Goal: Task Accomplishment & Management: Use online tool/utility

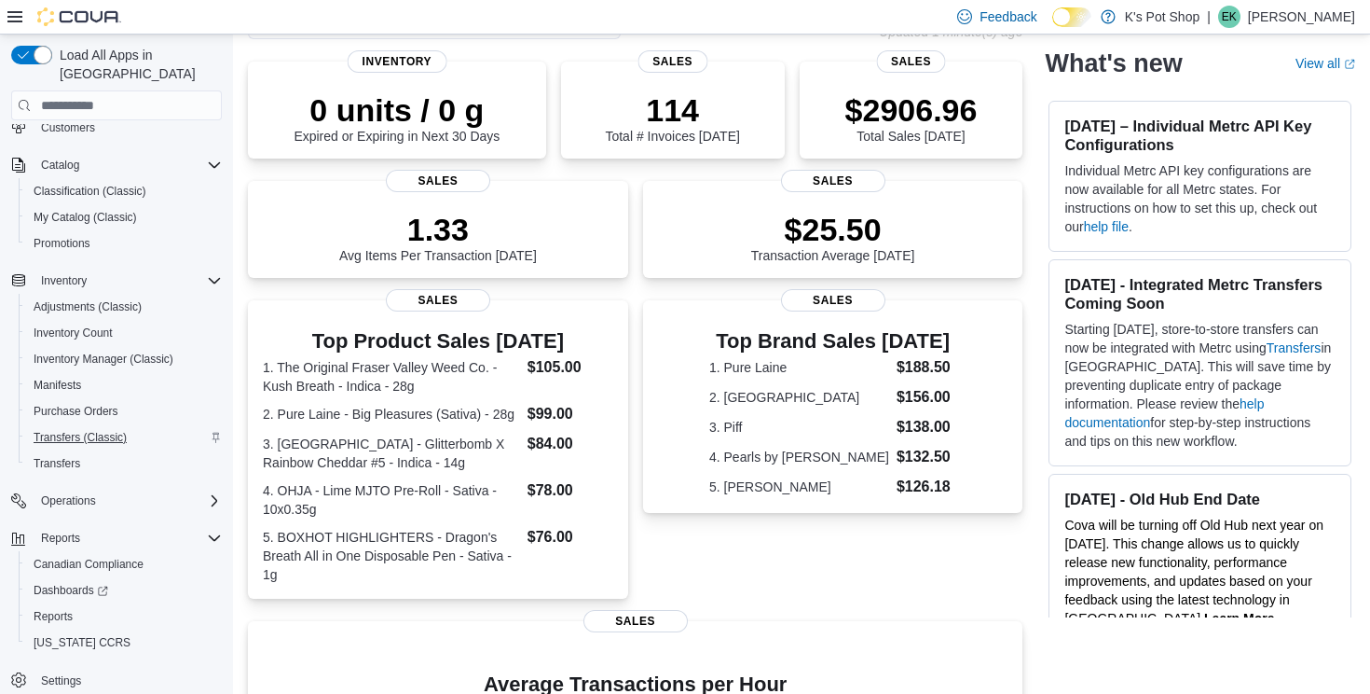
scroll to position [172, 0]
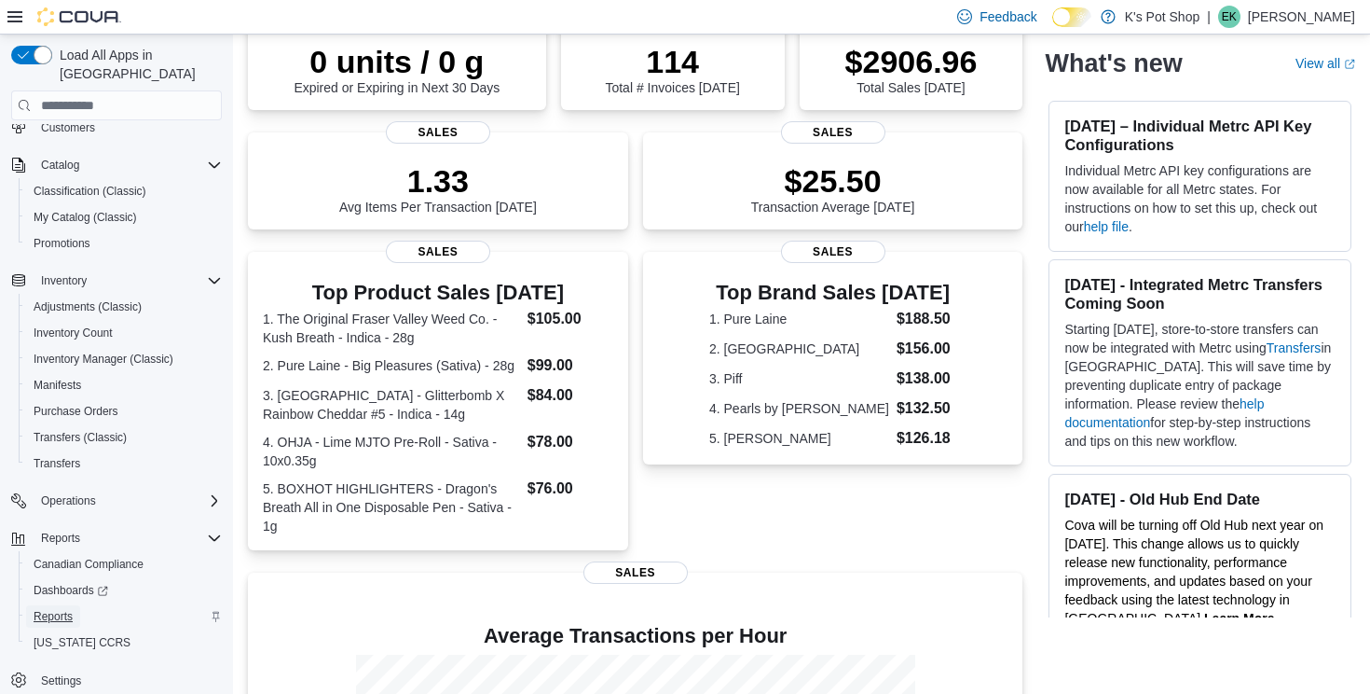
click at [66, 609] on span "Reports" at bounding box center [53, 616] width 39 height 15
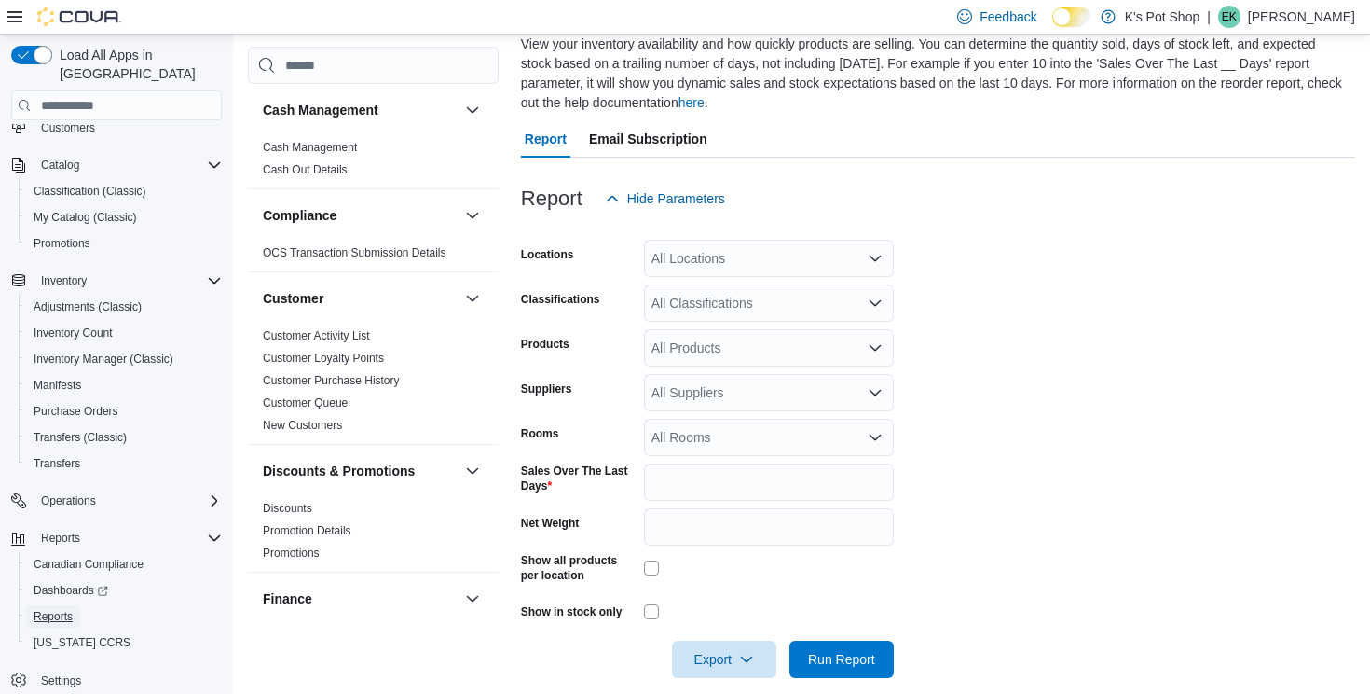
scroll to position [154, 0]
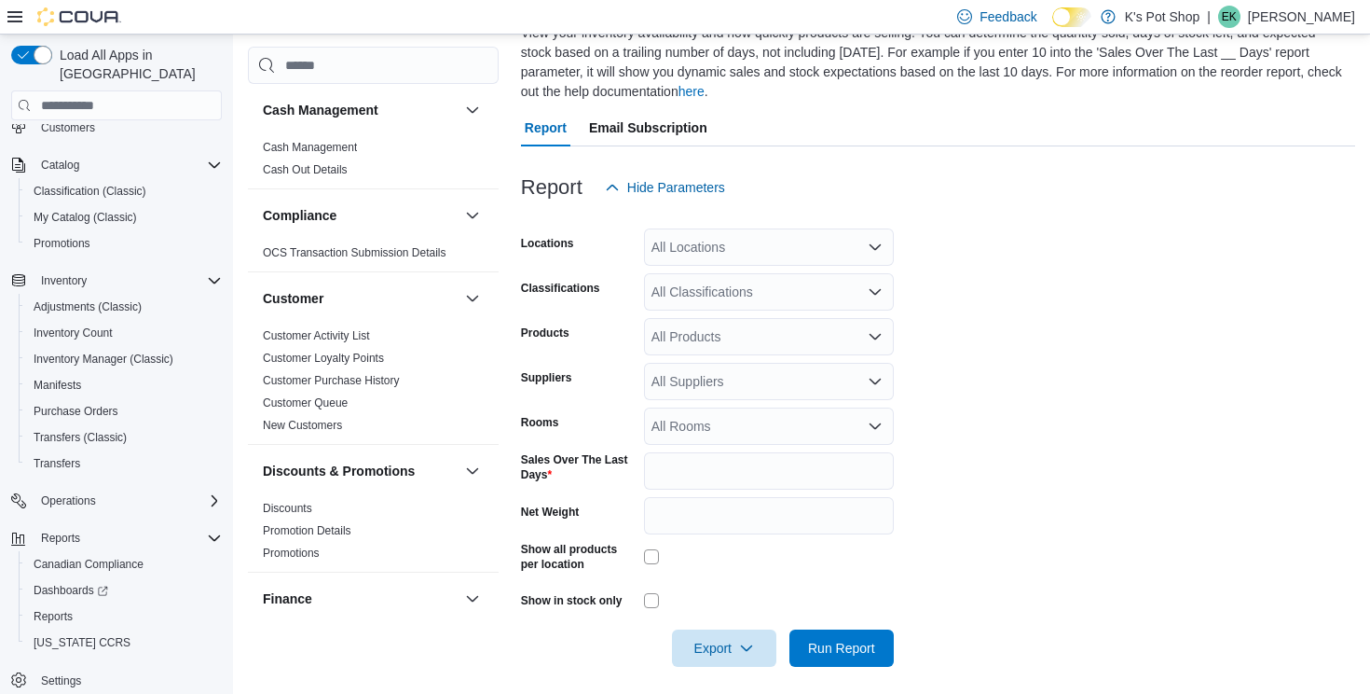
click at [790, 286] on div "All Classifications" at bounding box center [769, 291] width 250 height 37
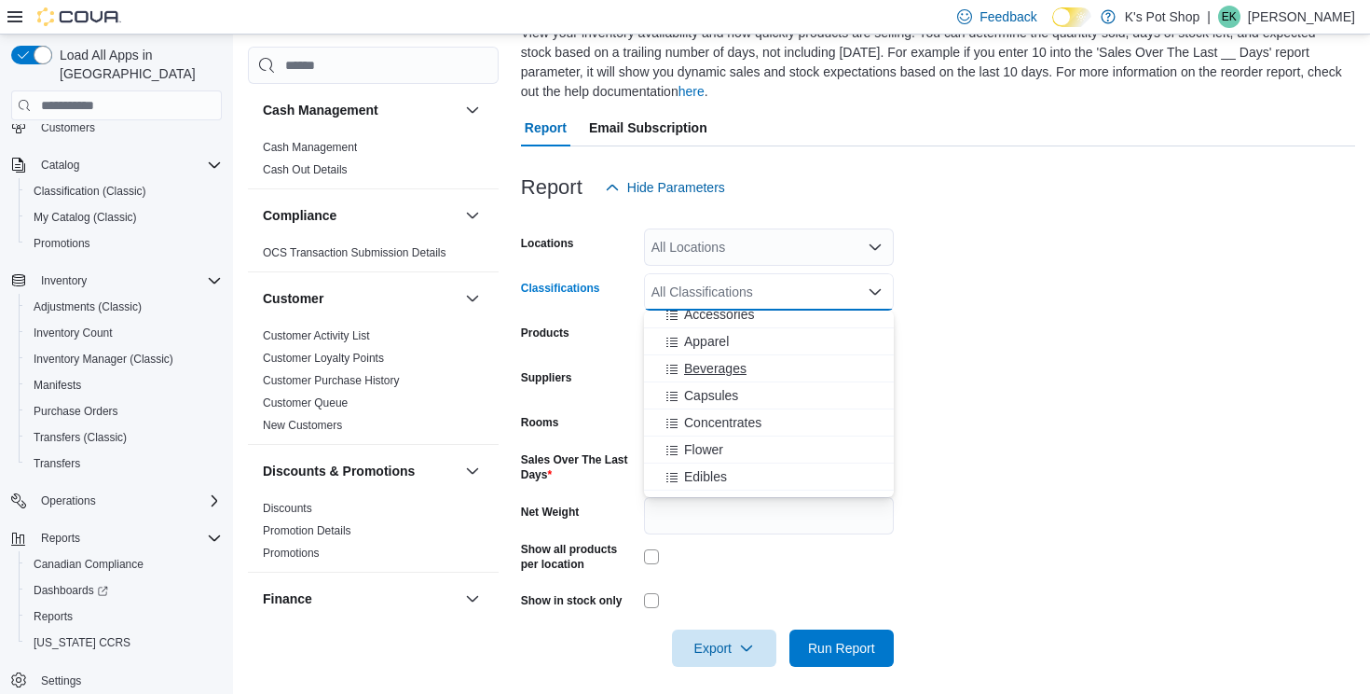
scroll to position [35, 0]
click at [785, 364] on div "Beverages" at bounding box center [768, 369] width 227 height 19
click at [780, 379] on button "Capsules" at bounding box center [769, 369] width 250 height 27
click at [780, 383] on button "Flower" at bounding box center [769, 396] width 250 height 27
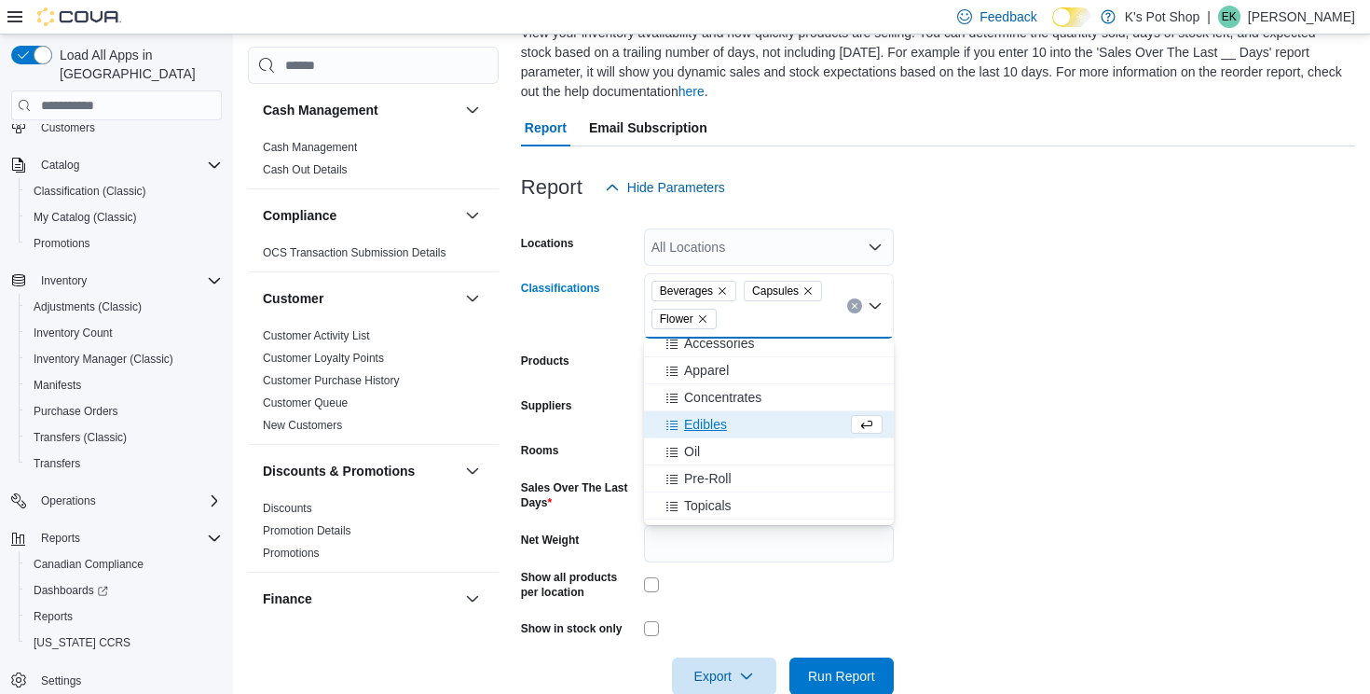
click at [731, 425] on div "Edibles" at bounding box center [751, 424] width 192 height 19
click at [736, 408] on button "Concentrates" at bounding box center [769, 397] width 250 height 27
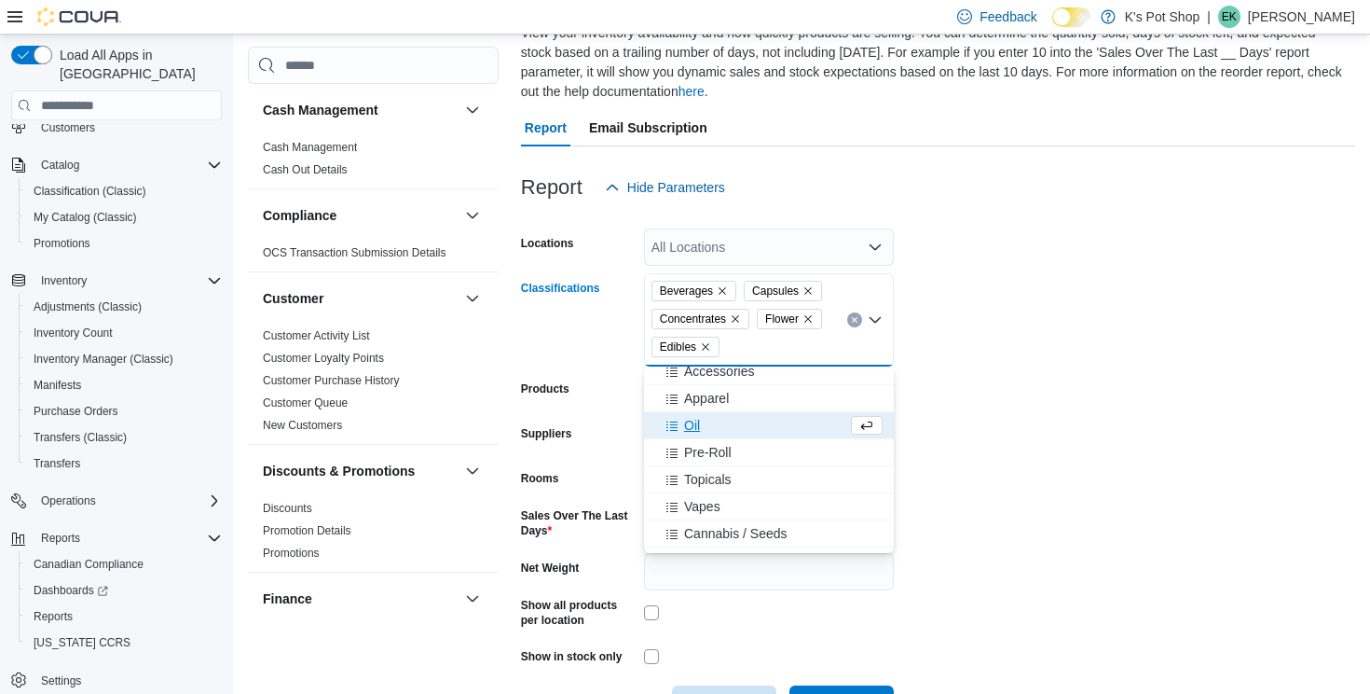
click at [715, 432] on div "Oil" at bounding box center [751, 425] width 192 height 19
click at [715, 449] on span "Topicals" at bounding box center [708, 457] width 48 height 19
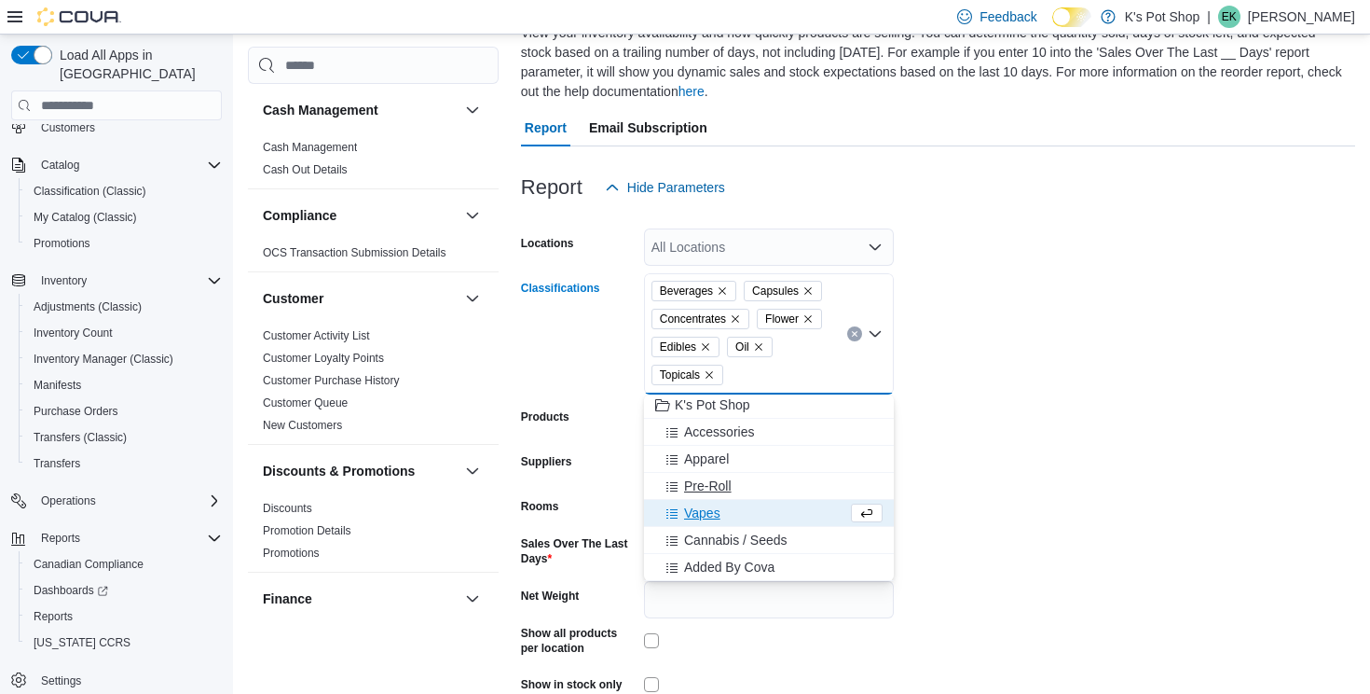
click at [710, 474] on button "Pre-Roll" at bounding box center [769, 486] width 250 height 27
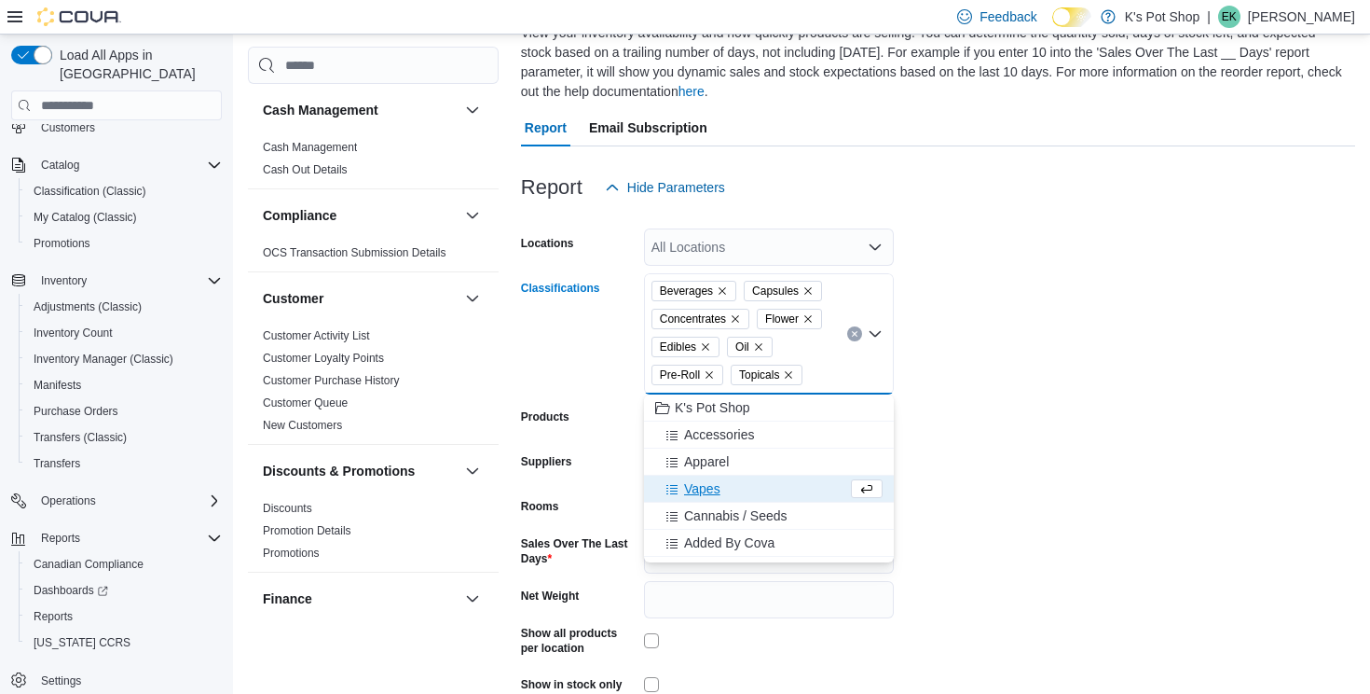
click at [708, 491] on span "Vapes" at bounding box center [702, 488] width 36 height 19
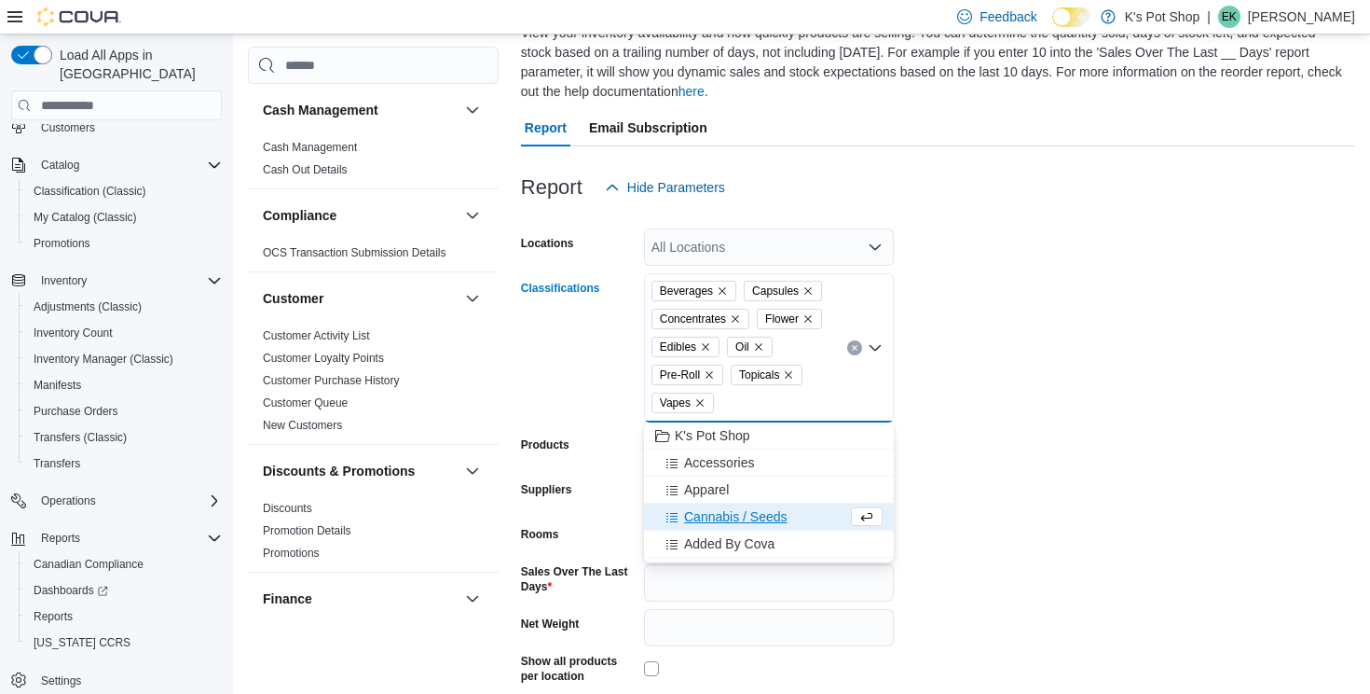
click at [708, 513] on span "Cannabis / Seeds" at bounding box center [735, 516] width 103 height 19
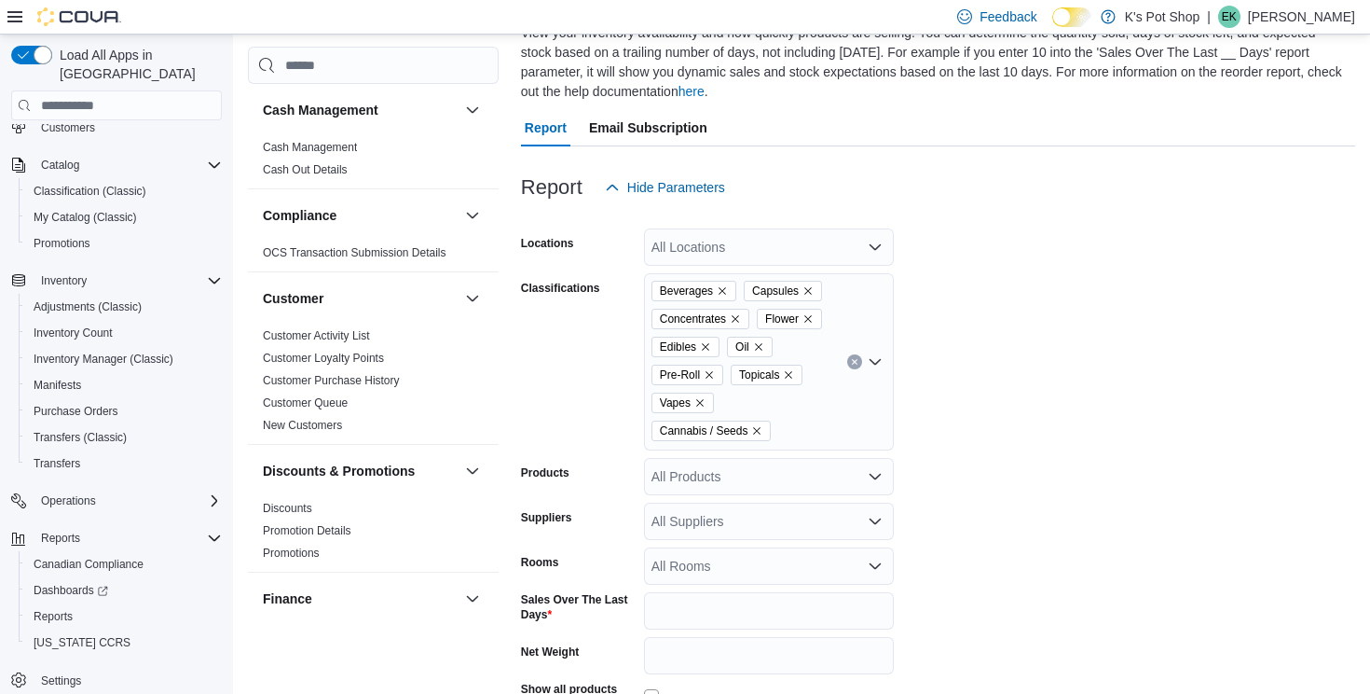
click at [1032, 491] on form "Locations All Locations Classifications Beverages Capsules Concentrates Flower …" at bounding box center [938, 506] width 834 height 600
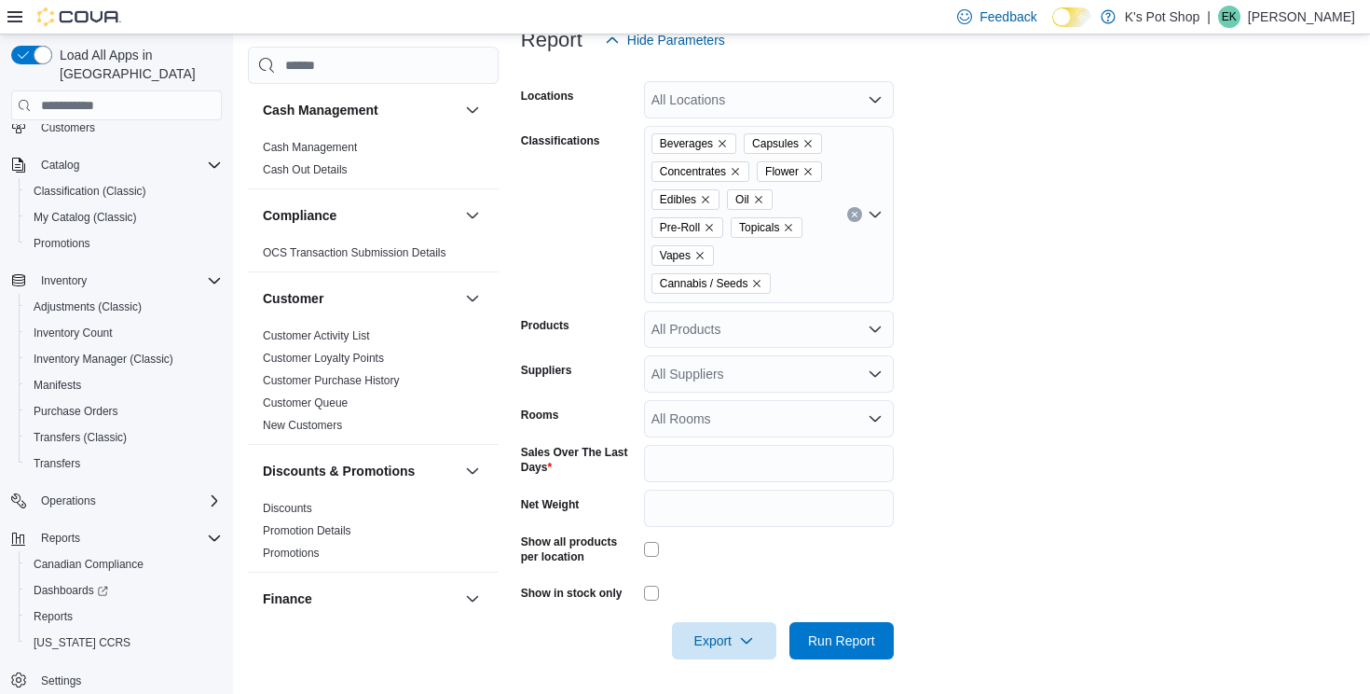
scroll to position [304, 0]
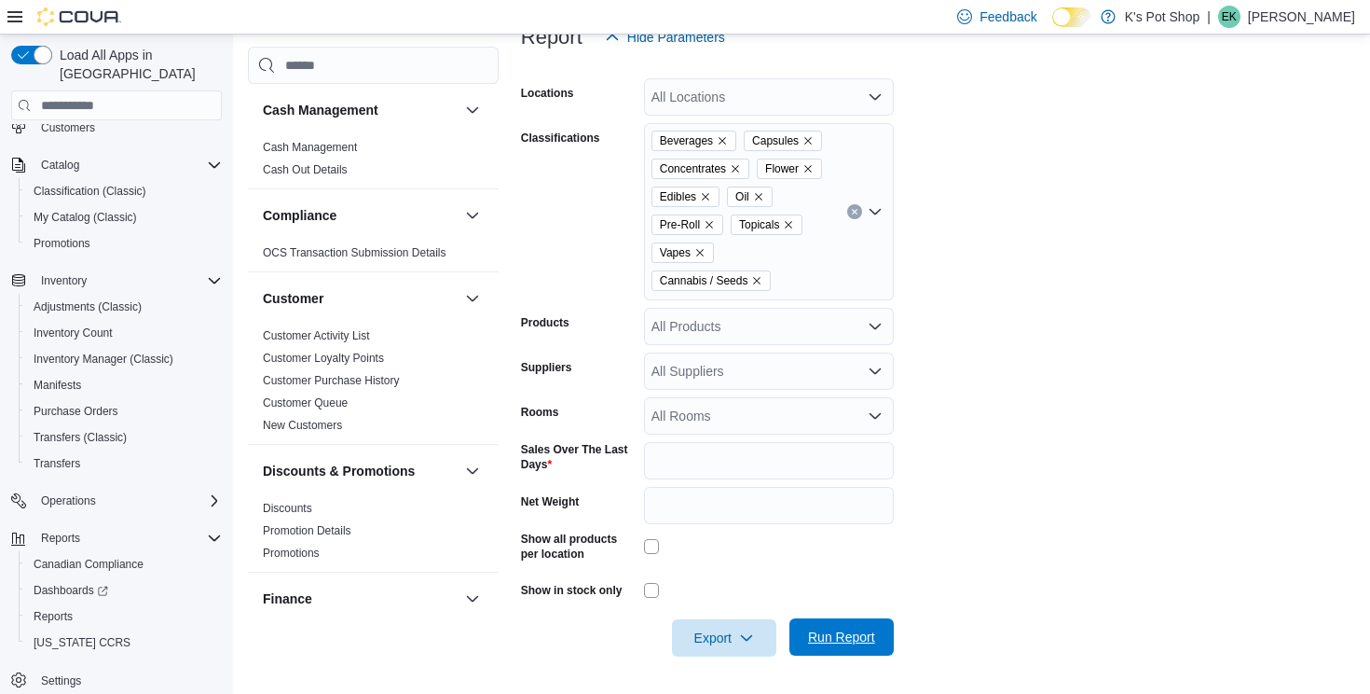
click at [846, 636] on span "Run Report" at bounding box center [841, 636] width 67 height 19
click at [550, 462] on label "Sales Over The Last Days" at bounding box center [579, 457] width 116 height 30
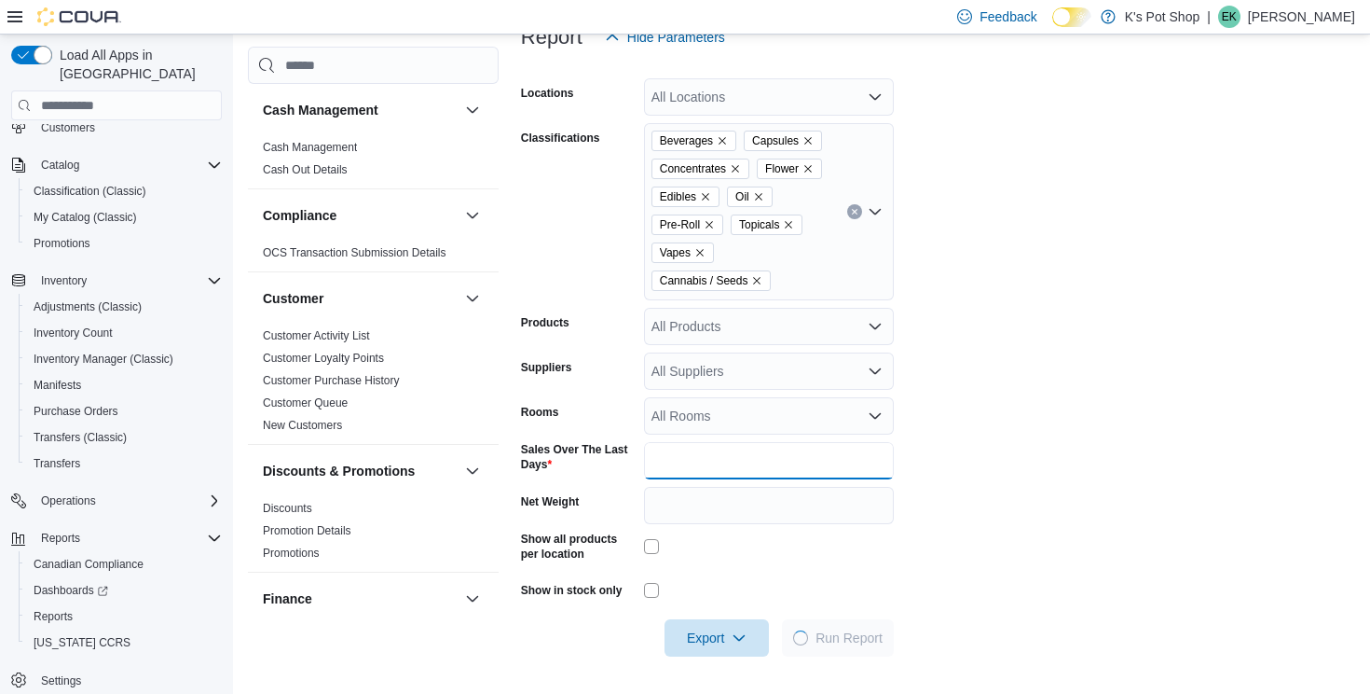
click at [644, 462] on input "*" at bounding box center [769, 460] width 250 height 37
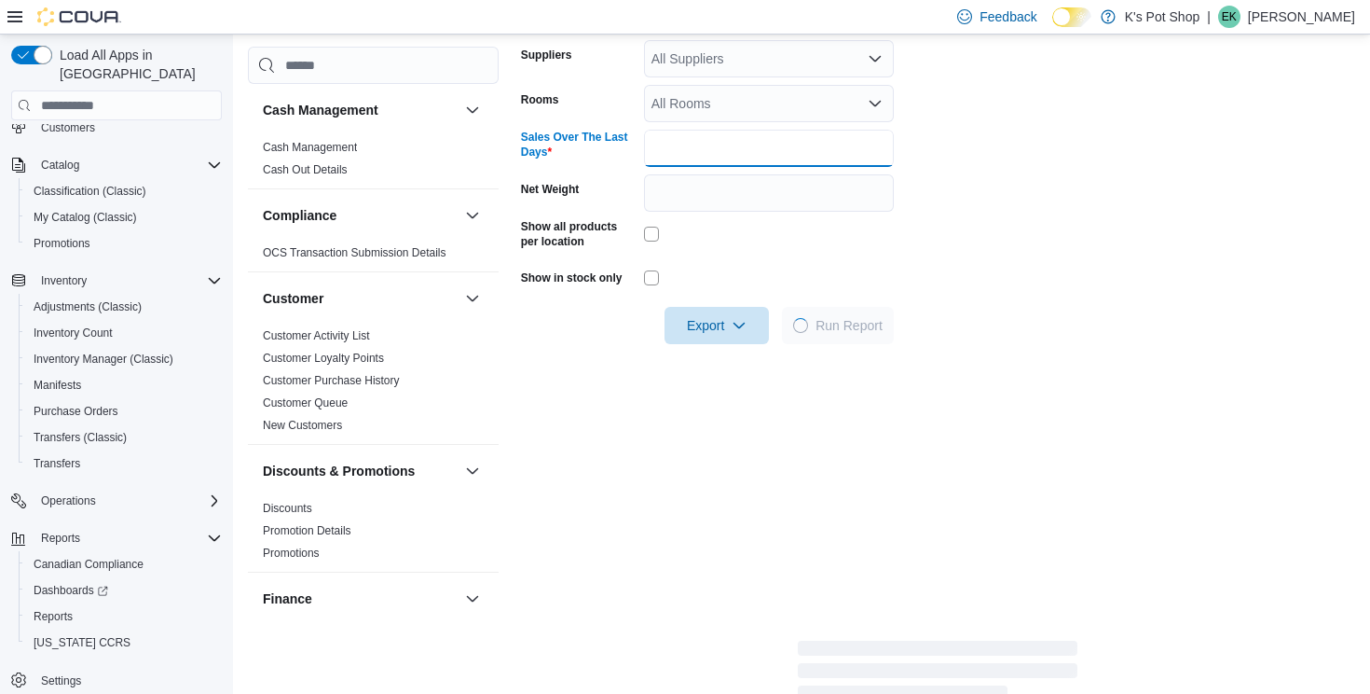
scroll to position [619, 0]
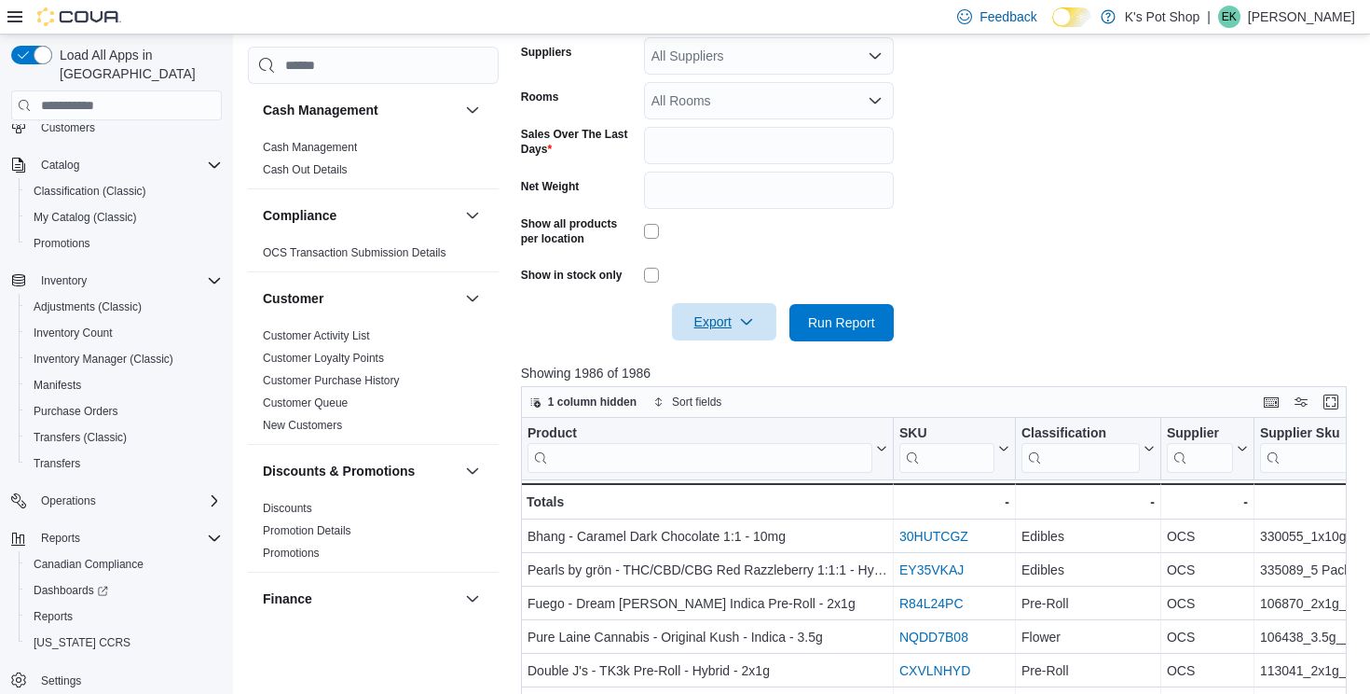
click at [754, 326] on icon "button" at bounding box center [746, 321] width 15 height 15
click at [744, 399] on span "Export to Csv" at bounding box center [725, 397] width 84 height 15
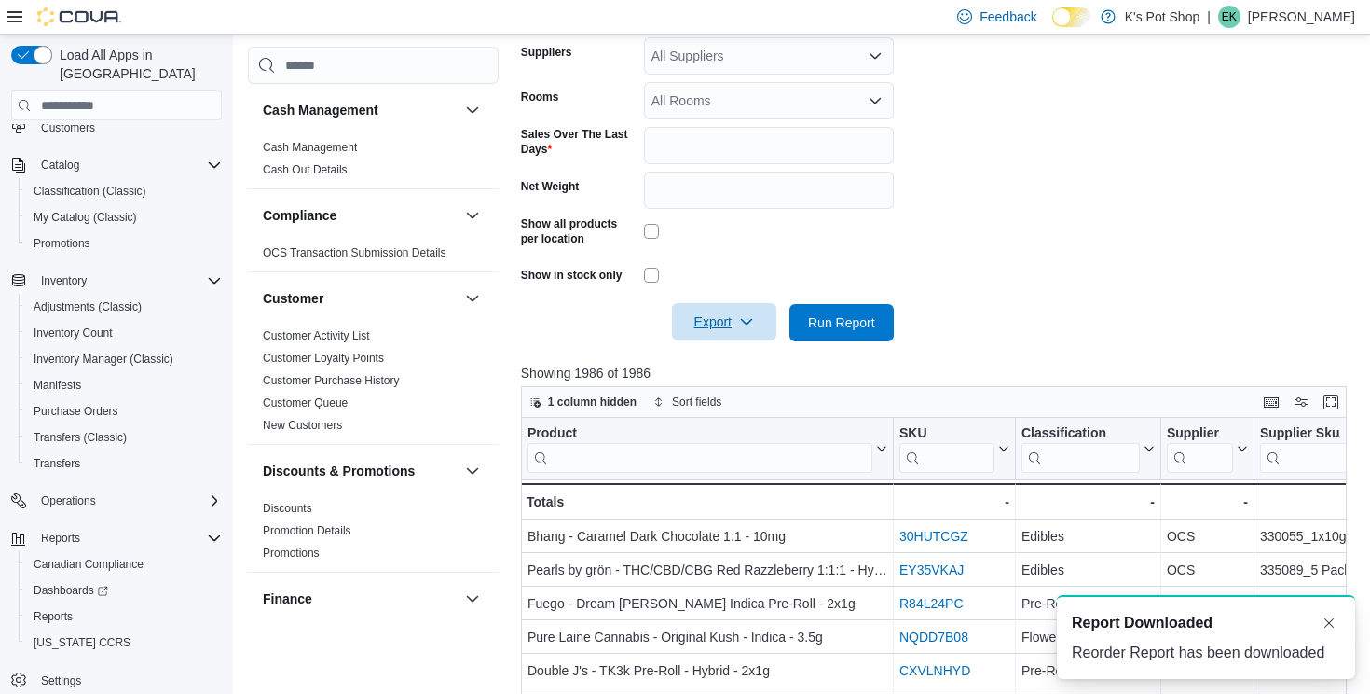
scroll to position [0, 0]
